Goal: Transaction & Acquisition: Purchase product/service

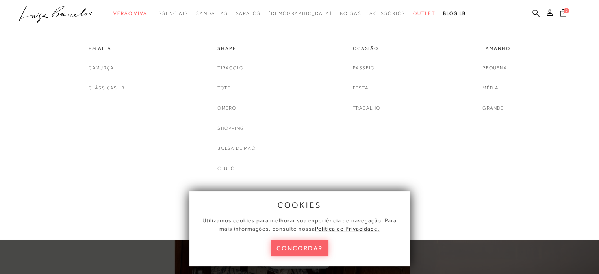
drag, startPoint x: 361, startPoint y: 127, endPoint x: 338, endPoint y: 7, distance: 121.4
click at [0, 0] on link "Mule" at bounding box center [0, 0] width 0 height 0
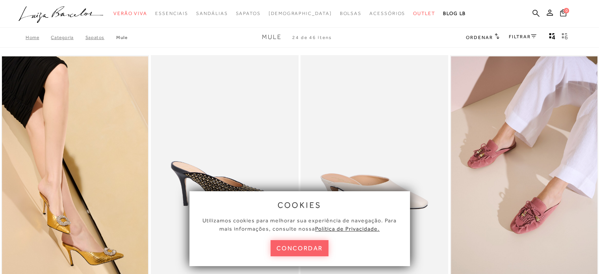
click at [286, 250] on button "concordar" at bounding box center [300, 248] width 58 height 16
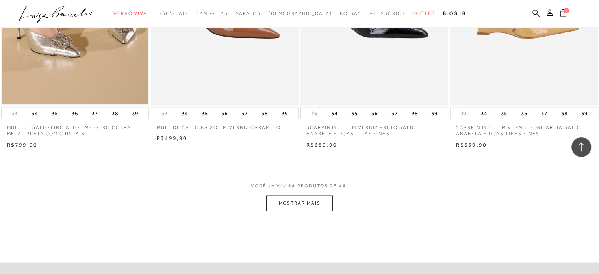
scroll to position [1614, 0]
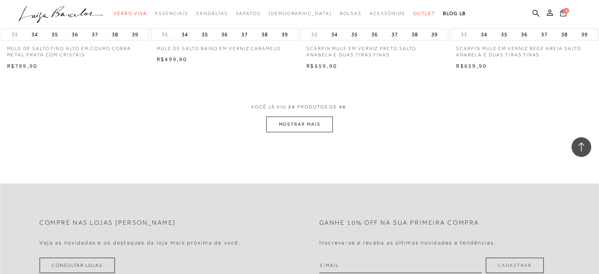
click at [301, 117] on button "MOSTRAR MAIS" at bounding box center [299, 124] width 66 height 15
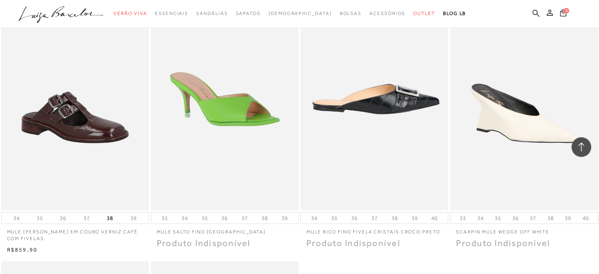
scroll to position [2599, 0]
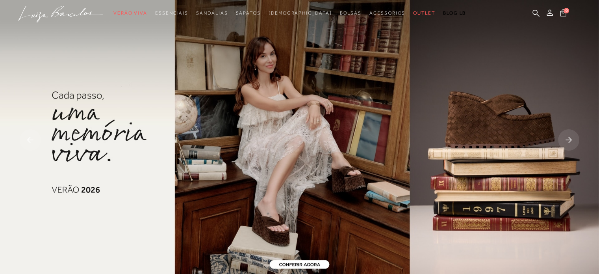
click at [259, 143] on img at bounding box center [299, 140] width 599 height 281
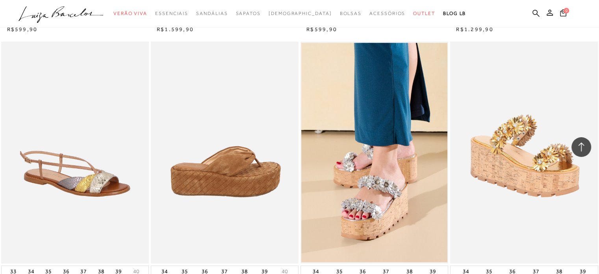
scroll to position [1575, 0]
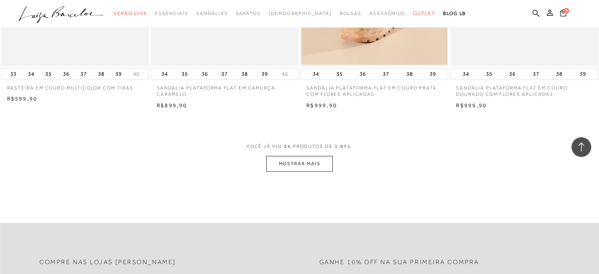
click at [312, 152] on span "VOCÊ JÁ VIU 24 PRODUTOS DE 1.071" at bounding box center [299, 149] width 106 height 14
click at [312, 164] on button "MOSTRAR MAIS" at bounding box center [299, 163] width 66 height 15
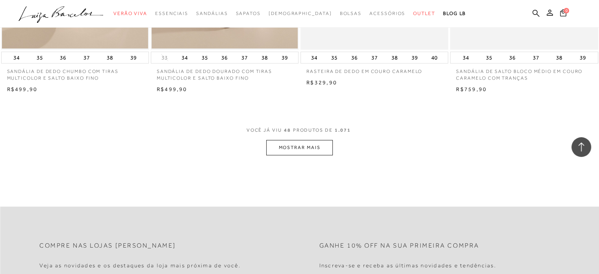
scroll to position [3268, 0]
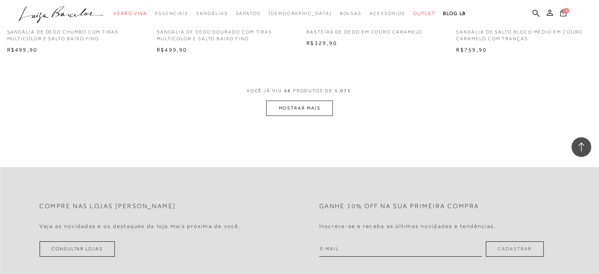
click at [288, 112] on button "MOSTRAR MAIS" at bounding box center [299, 107] width 66 height 15
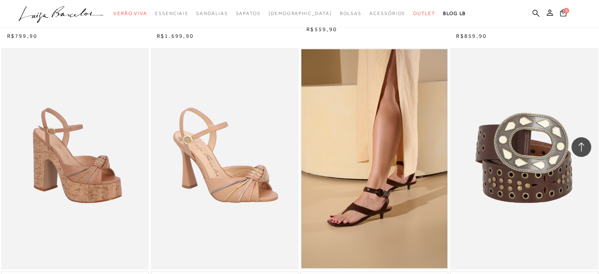
scroll to position [4922, 0]
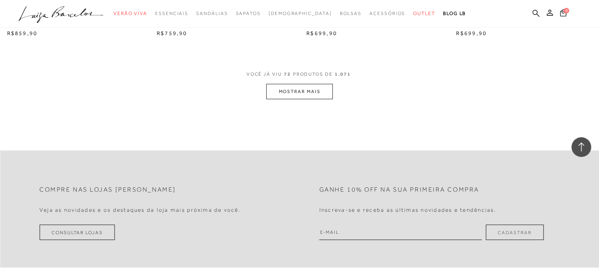
click at [308, 90] on button "MOSTRAR MAIS" at bounding box center [299, 91] width 66 height 15
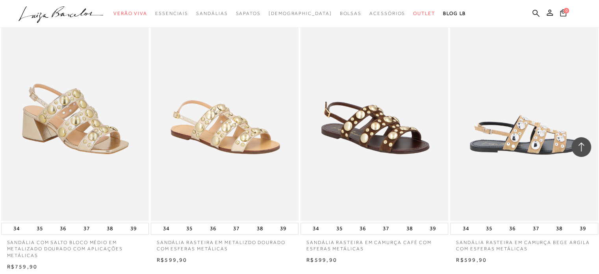
scroll to position [6497, 0]
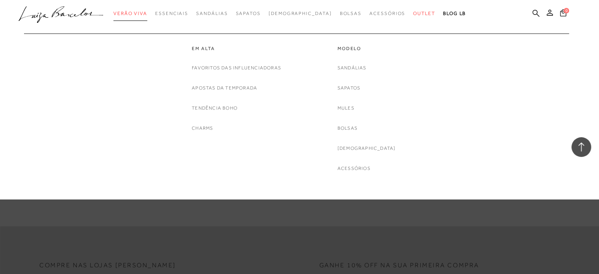
click at [133, 14] on span "Verão Viva" at bounding box center [130, 14] width 34 height 6
click at [147, 10] on link "Verão Viva" at bounding box center [130, 13] width 34 height 15
click at [230, 67] on link "Favoritos das Influenciadoras" at bounding box center [236, 68] width 89 height 8
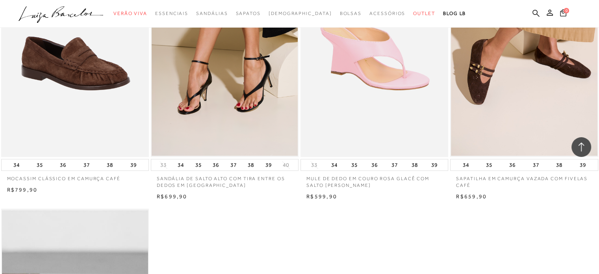
scroll to position [1103, 0]
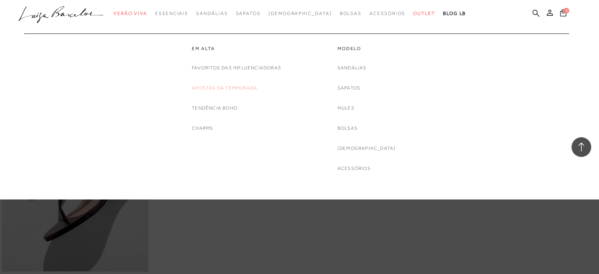
click at [217, 84] on link "Apostas da Temporada" at bounding box center [224, 88] width 65 height 8
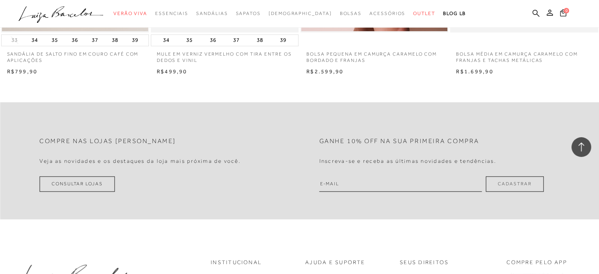
scroll to position [1103, 0]
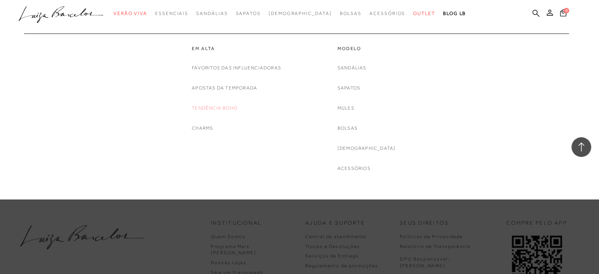
click at [221, 108] on link "Tendência Boho" at bounding box center [215, 108] width 46 height 8
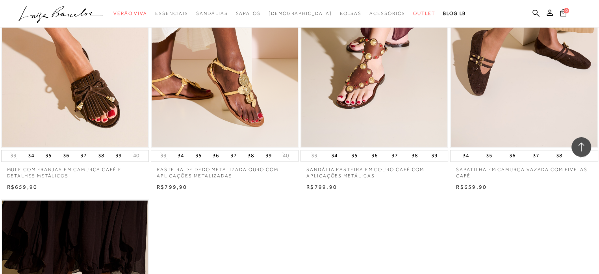
scroll to position [1339, 0]
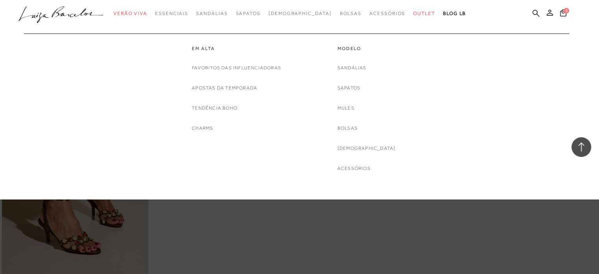
click at [206, 122] on div "Favoritos das Influenciadoras Apostas da Temporada Tendência Boho Charms" at bounding box center [236, 98] width 89 height 69
click at [197, 126] on link "Charms" at bounding box center [202, 128] width 21 height 8
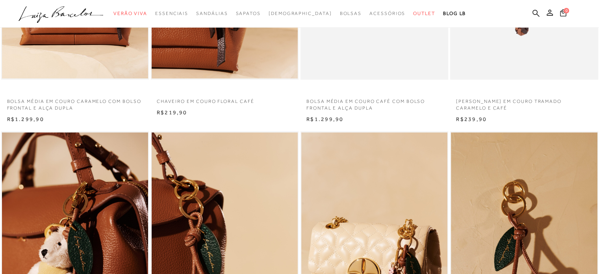
scroll to position [354, 0]
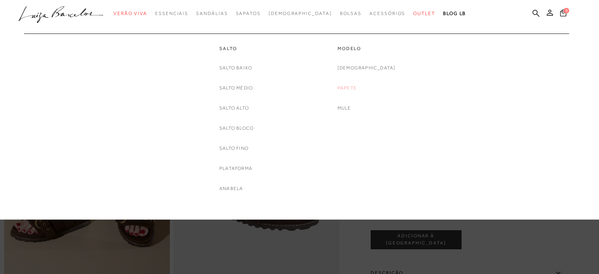
click at [357, 89] on link "Papete" at bounding box center [346, 88] width 19 height 8
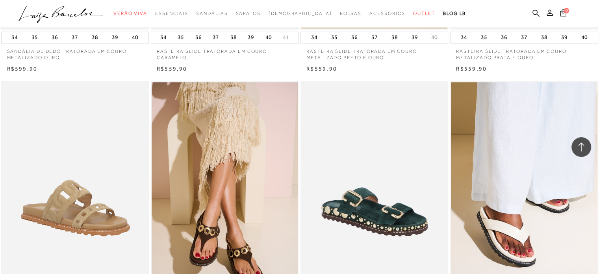
scroll to position [1614, 0]
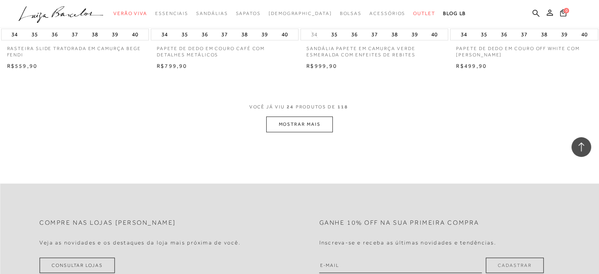
click at [313, 122] on button "MOSTRAR MAIS" at bounding box center [299, 124] width 66 height 15
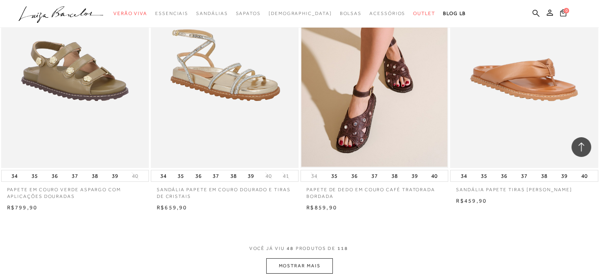
scroll to position [3189, 0]
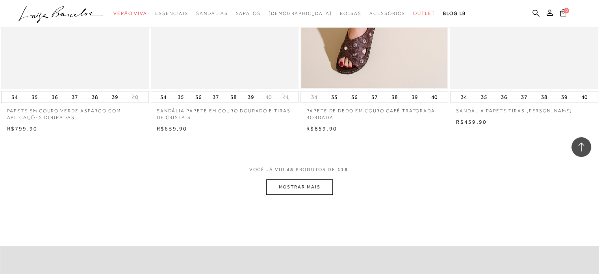
click at [305, 195] on button "MOSTRAR MAIS" at bounding box center [299, 186] width 66 height 15
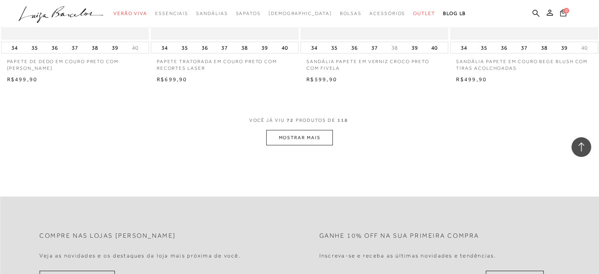
scroll to position [4922, 0]
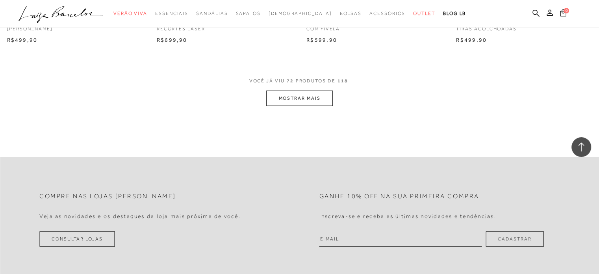
click at [290, 96] on button "MOSTRAR MAIS" at bounding box center [299, 98] width 66 height 15
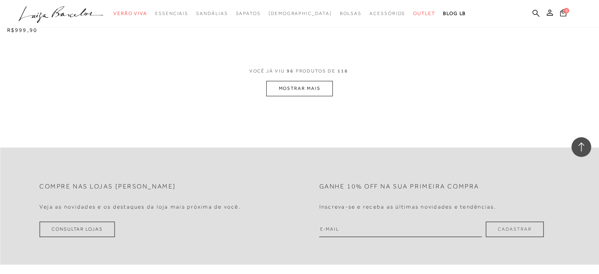
scroll to position [6615, 0]
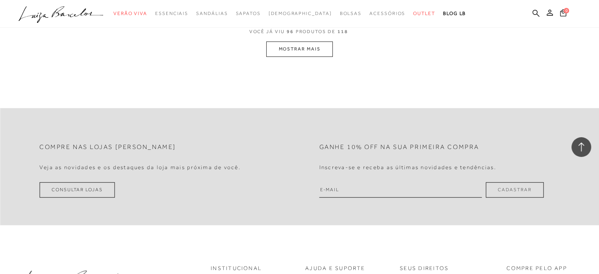
click at [307, 46] on button "MOSTRAR MAIS" at bounding box center [299, 48] width 66 height 15
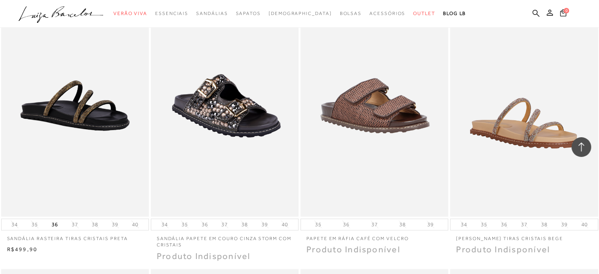
scroll to position [7560, 0]
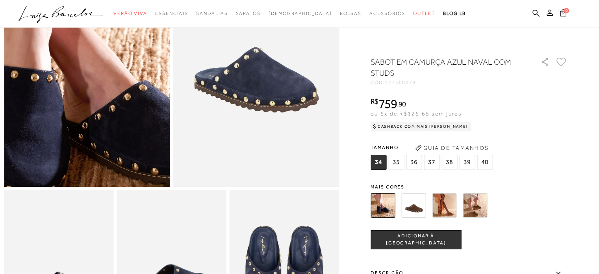
scroll to position [236, 0]
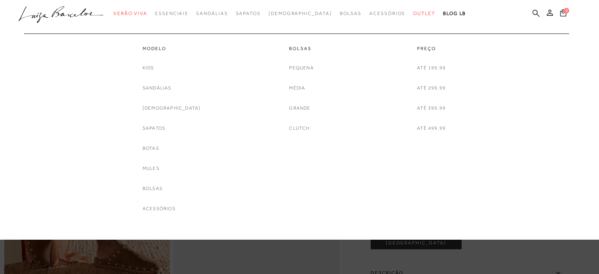
scroll to position [79, 0]
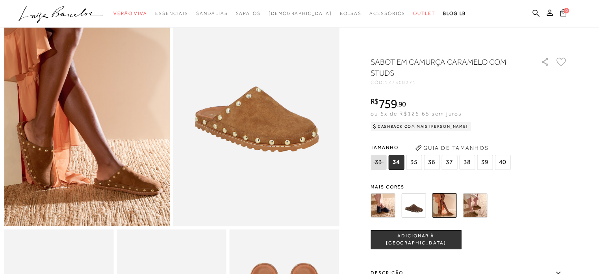
click at [414, 211] on img at bounding box center [413, 205] width 24 height 24
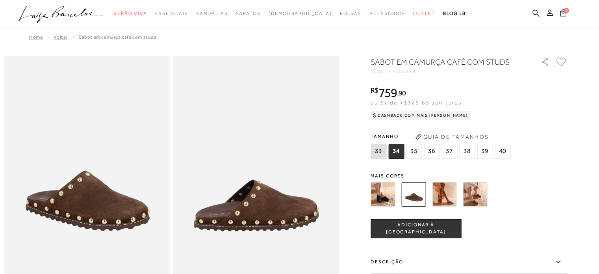
scroll to position [197, 0]
